Goal: Task Accomplishment & Management: Use online tool/utility

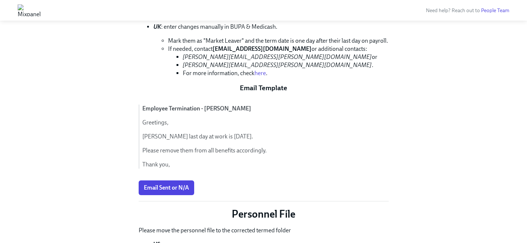
scroll to position [420, 0]
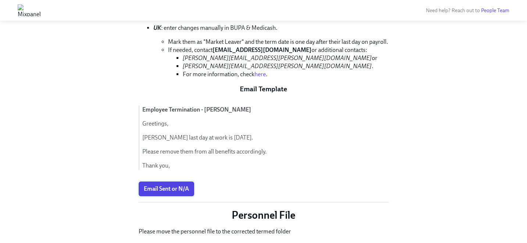
click at [174, 185] on span "Email Sent or N/A" at bounding box center [166, 188] width 45 height 7
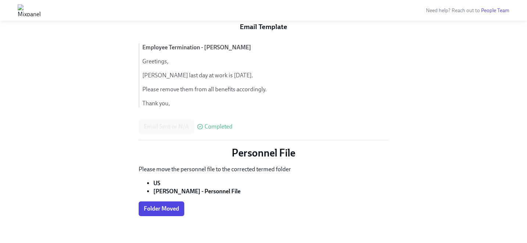
scroll to position [482, 0]
click at [171, 204] on span "Folder Moved" at bounding box center [161, 207] width 35 height 7
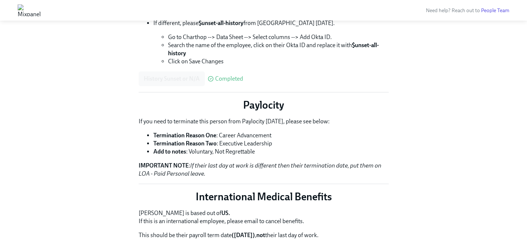
scroll to position [0, 0]
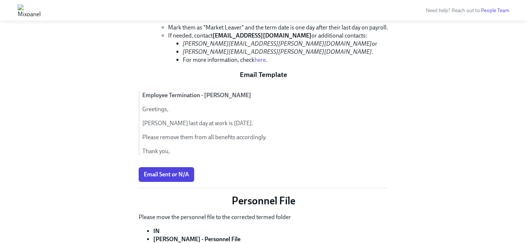
scroll to position [482, 0]
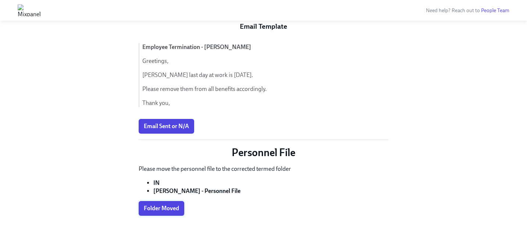
click at [170, 204] on span "Folder Moved" at bounding box center [161, 207] width 35 height 7
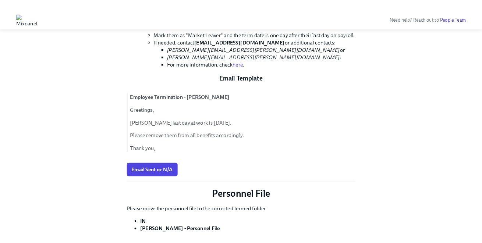
scroll to position [433, 0]
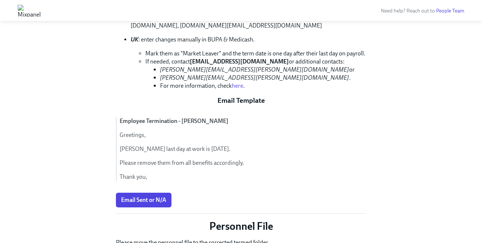
scroll to position [409, 0]
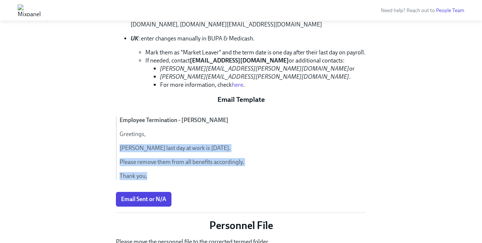
drag, startPoint x: 154, startPoint y: 168, endPoint x: 117, endPoint y: 139, distance: 46.8
click at [117, 139] on div "Employee Termination - [PERSON_NAME], [PERSON_NAME] last day at work is [DATE].…" at bounding box center [241, 148] width 250 height 64
copy div "[PERSON_NAME] last day at work is [DATE]. Please remove them from all benefits …"
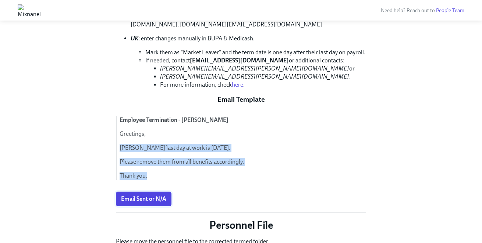
click at [154, 196] on span "Email Sent or N/A" at bounding box center [143, 199] width 45 height 7
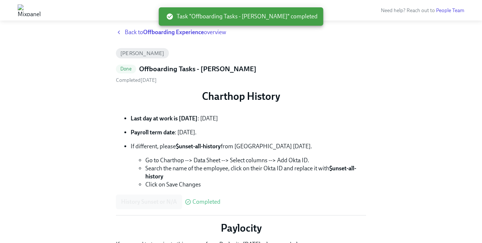
scroll to position [0, 0]
